Goal: Task Accomplishment & Management: Complete application form

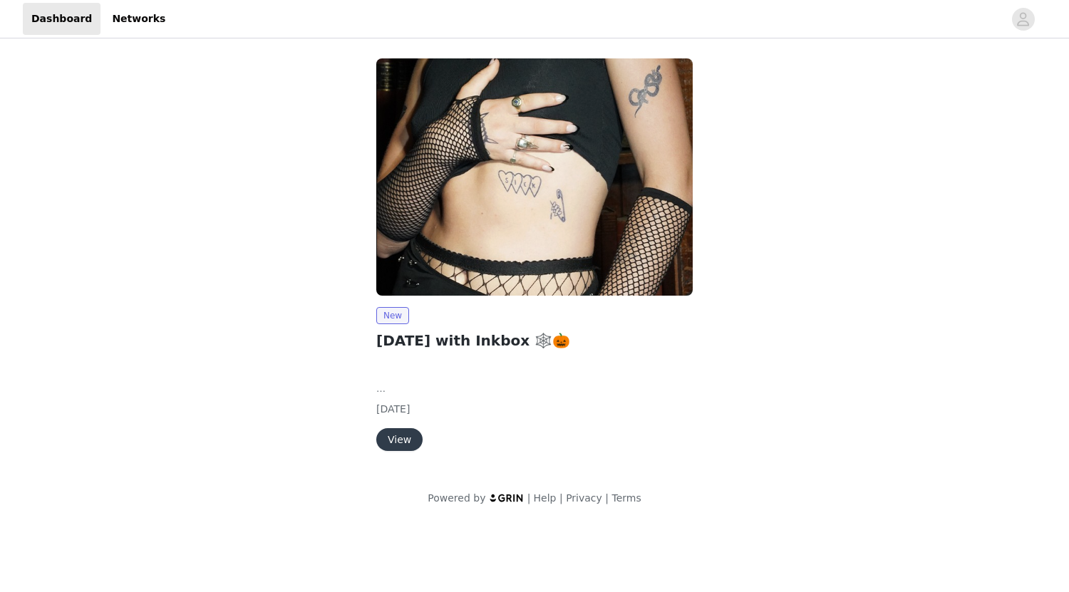
click at [402, 441] on button "View" at bounding box center [399, 439] width 46 height 23
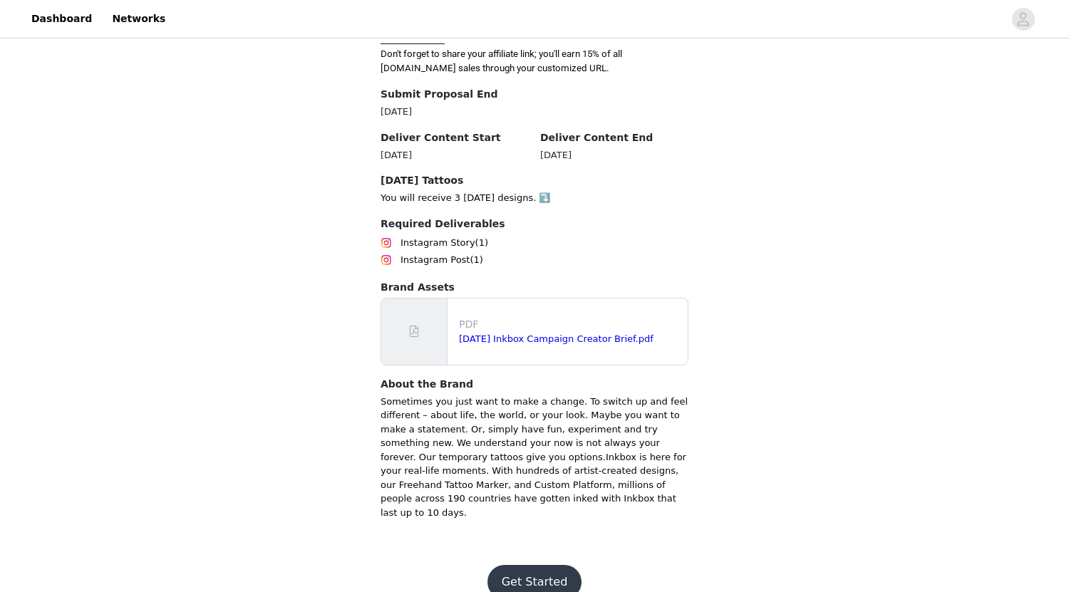
scroll to position [514, 0]
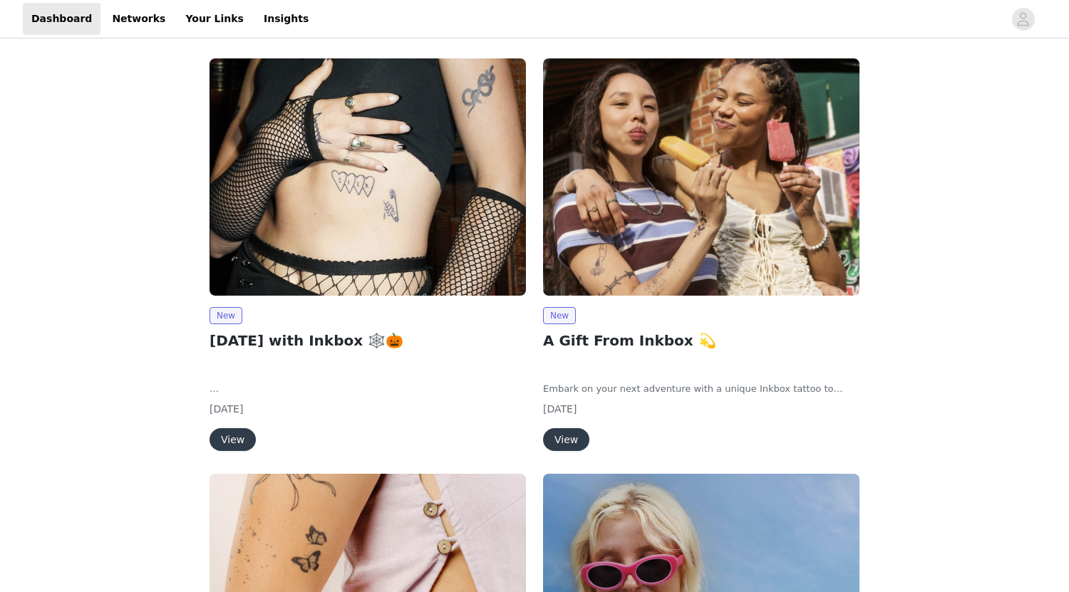
click at [234, 438] on button "View" at bounding box center [233, 439] width 46 height 23
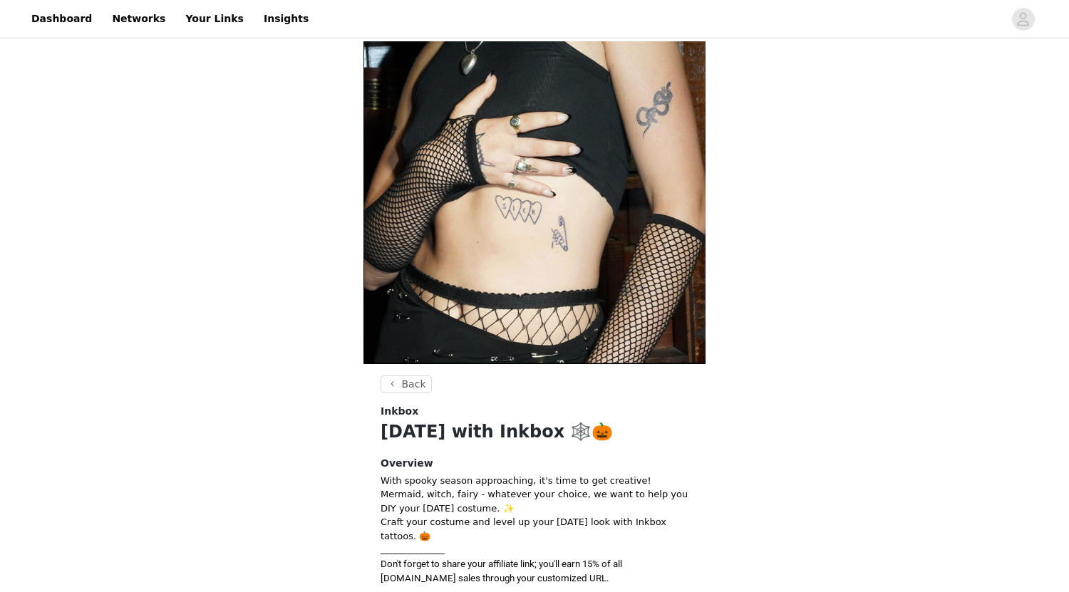
scroll to position [316, 0]
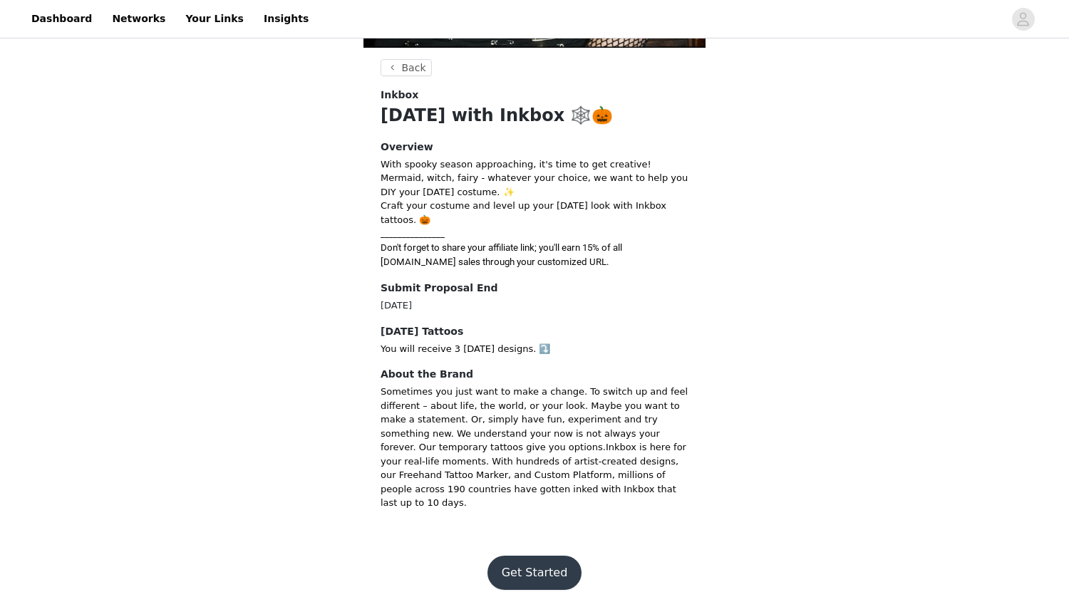
click at [540, 563] on button "Get Started" at bounding box center [535, 573] width 95 height 34
